Goal: Task Accomplishment & Management: Manage account settings

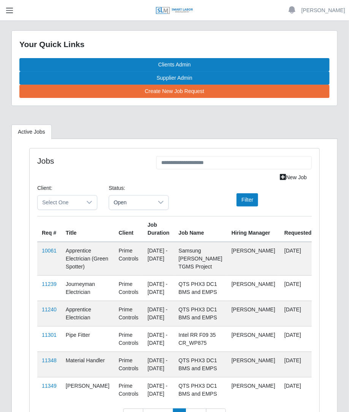
click at [11, 14] on span "button" at bounding box center [10, 10] width 10 height 9
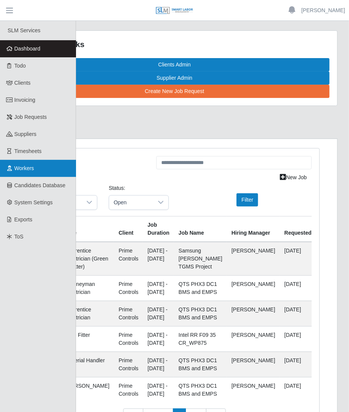
click at [32, 172] on link "Workers" at bounding box center [38, 168] width 76 height 17
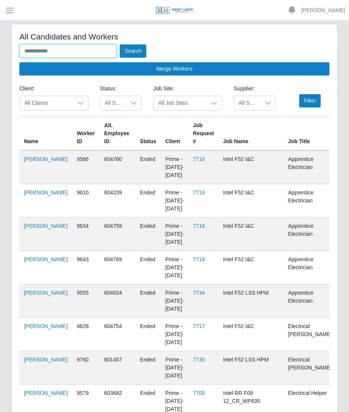
click at [57, 49] on input "text" at bounding box center [67, 50] width 97 height 13
type input "*******"
click at [120, 44] on button "Search" at bounding box center [133, 50] width 27 height 13
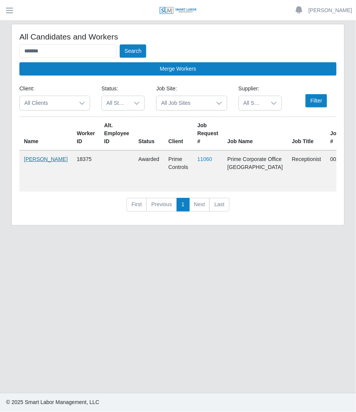
click at [27, 159] on link "[PERSON_NAME]" at bounding box center [46, 159] width 44 height 6
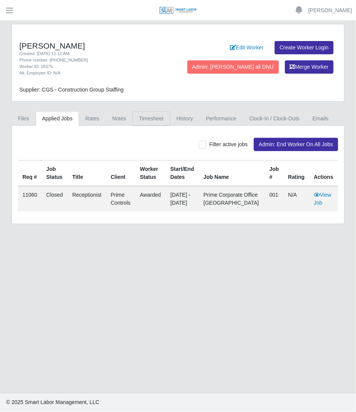
click at [140, 118] on link "Timesheet" at bounding box center [152, 118] width 38 height 15
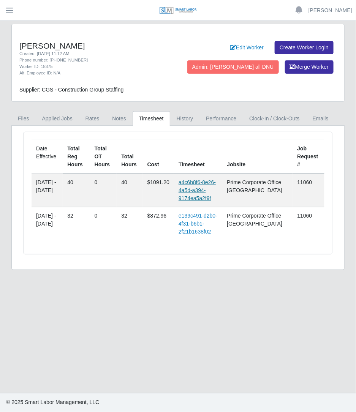
click at [210, 181] on link "a4c6b8f6-8e26-4a5d-a394-9174ea5a2f9f" at bounding box center [197, 190] width 37 height 22
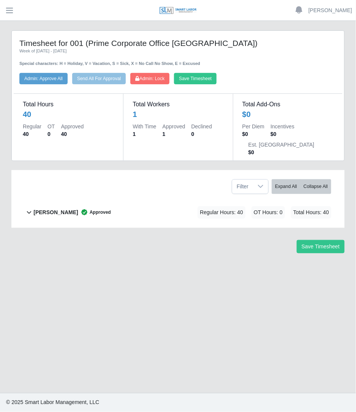
click at [197, 206] on div "Regular Hours: 40 OT Hours: 0 Total Hours: 40" at bounding box center [253, 212] width 155 height 13
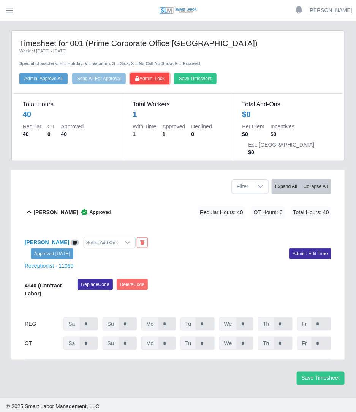
click at [155, 79] on span "Admin: Lock" at bounding box center [149, 78] width 29 height 5
